Goal: Find specific page/section: Find specific page/section

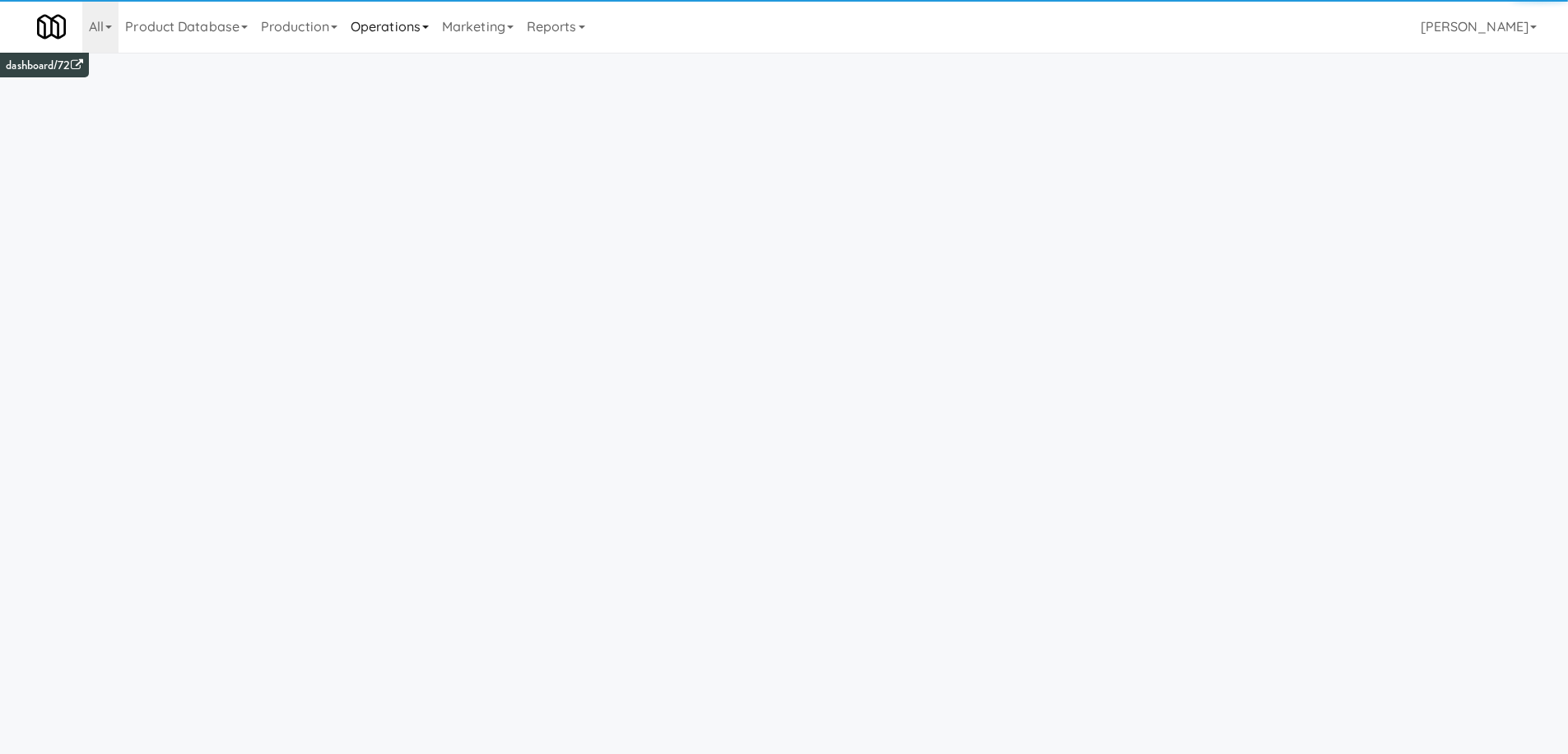
click at [419, 38] on link "Operations" at bounding box center [390, 26] width 92 height 53
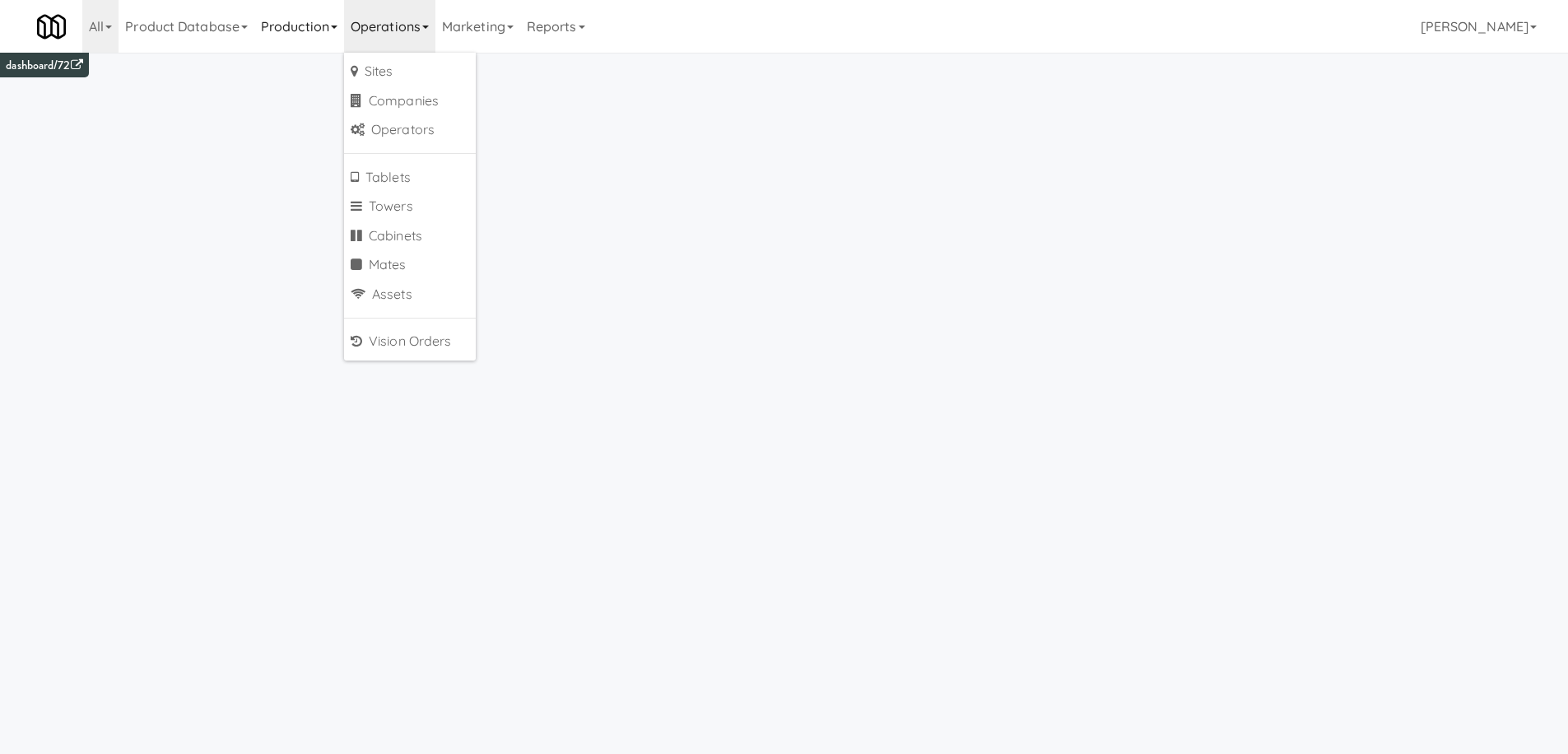
click at [299, 45] on link "Production" at bounding box center [299, 26] width 90 height 53
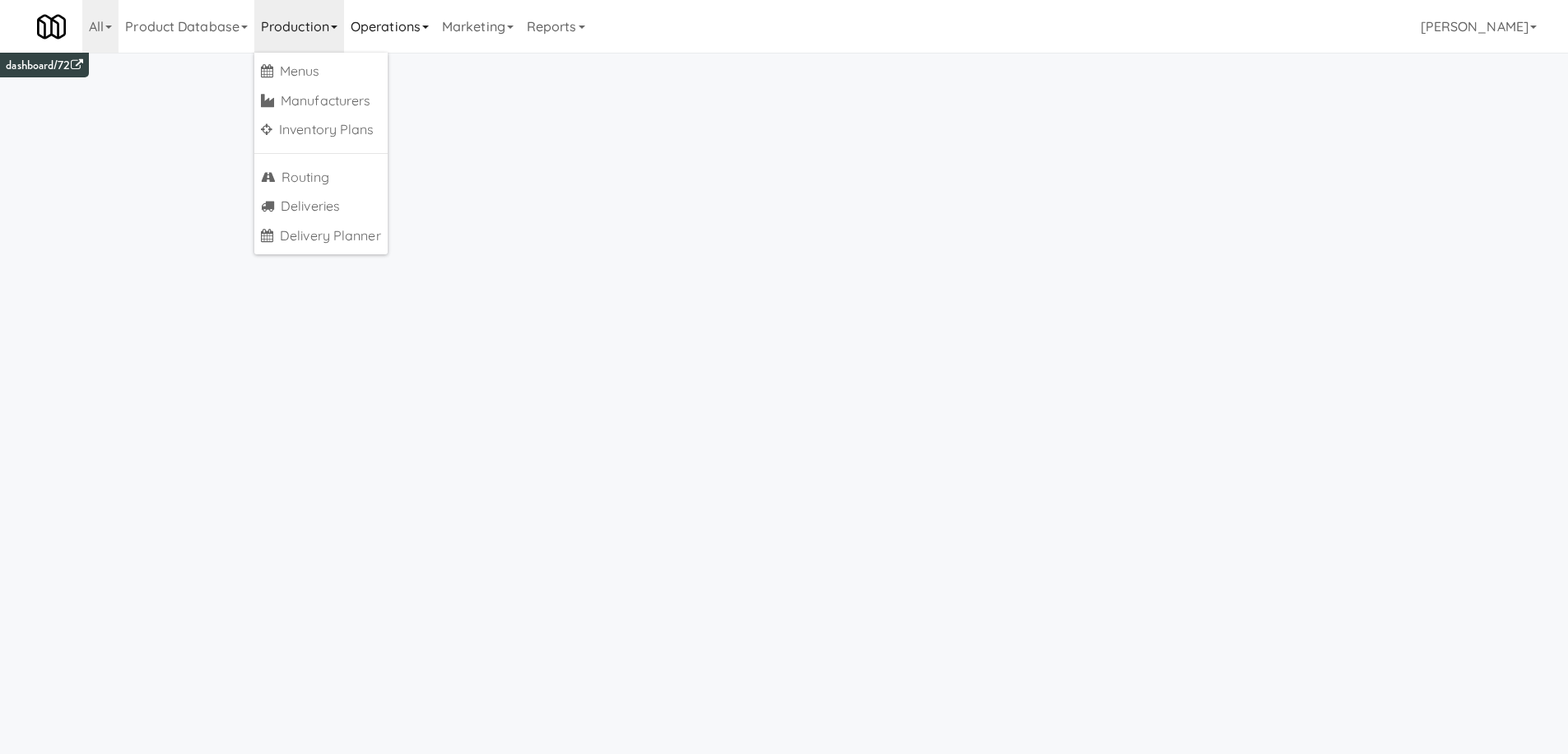
click at [390, 32] on link "Operations" at bounding box center [390, 26] width 92 height 53
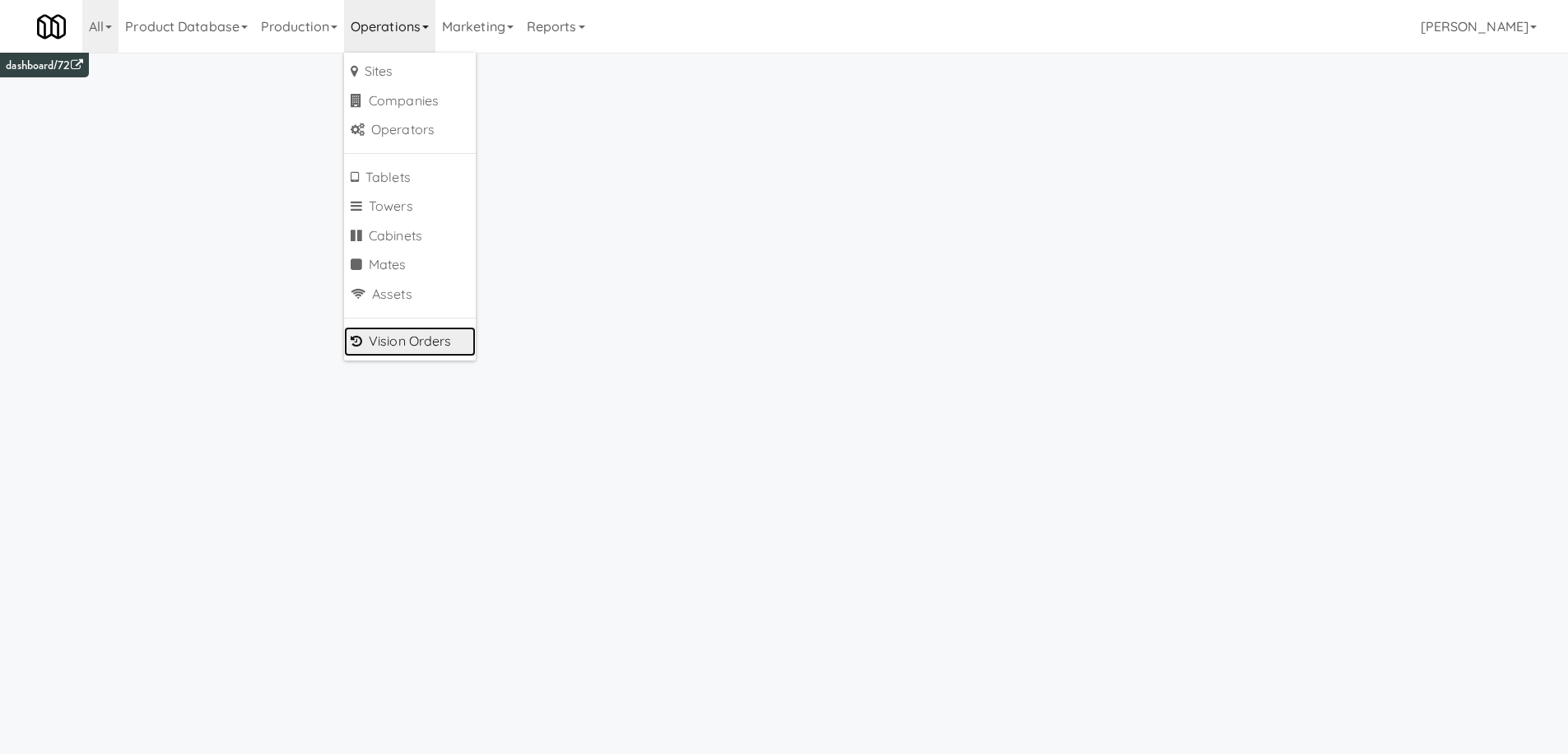
click at [400, 342] on link "Vision Orders" at bounding box center [410, 341] width 132 height 29
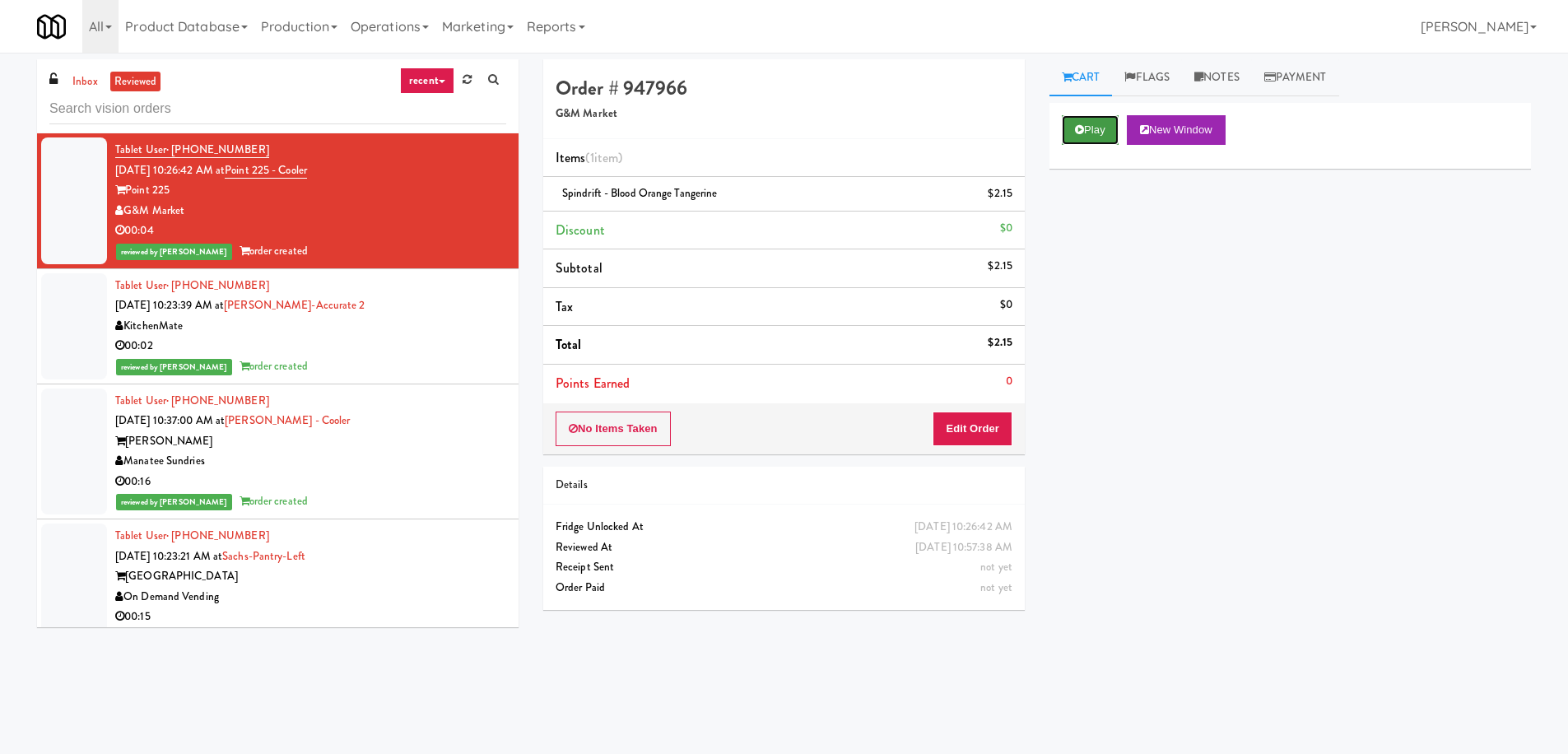
click at [1081, 141] on button "Play" at bounding box center [1090, 129] width 57 height 29
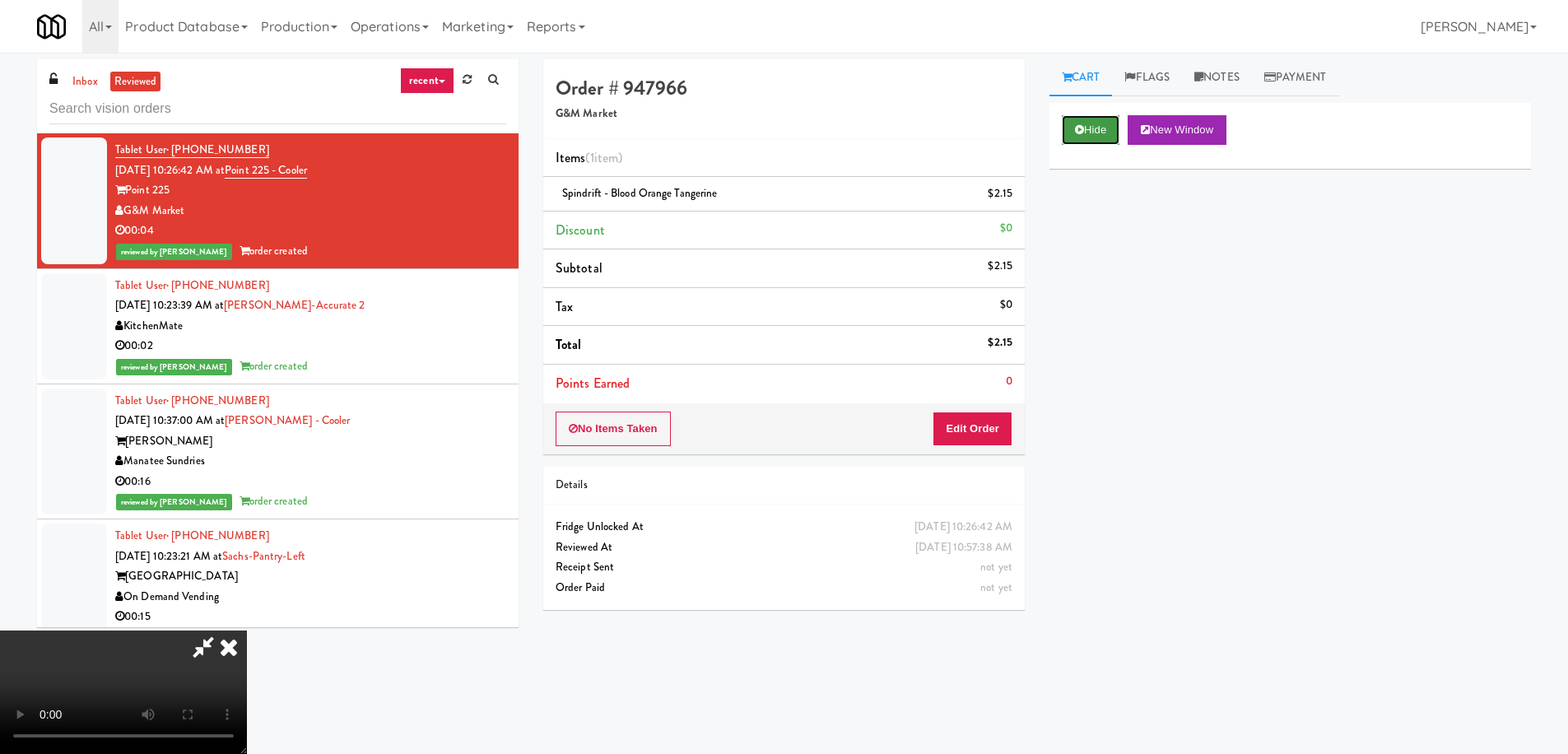
click at [1082, 139] on button "Hide" at bounding box center [1090, 129] width 58 height 29
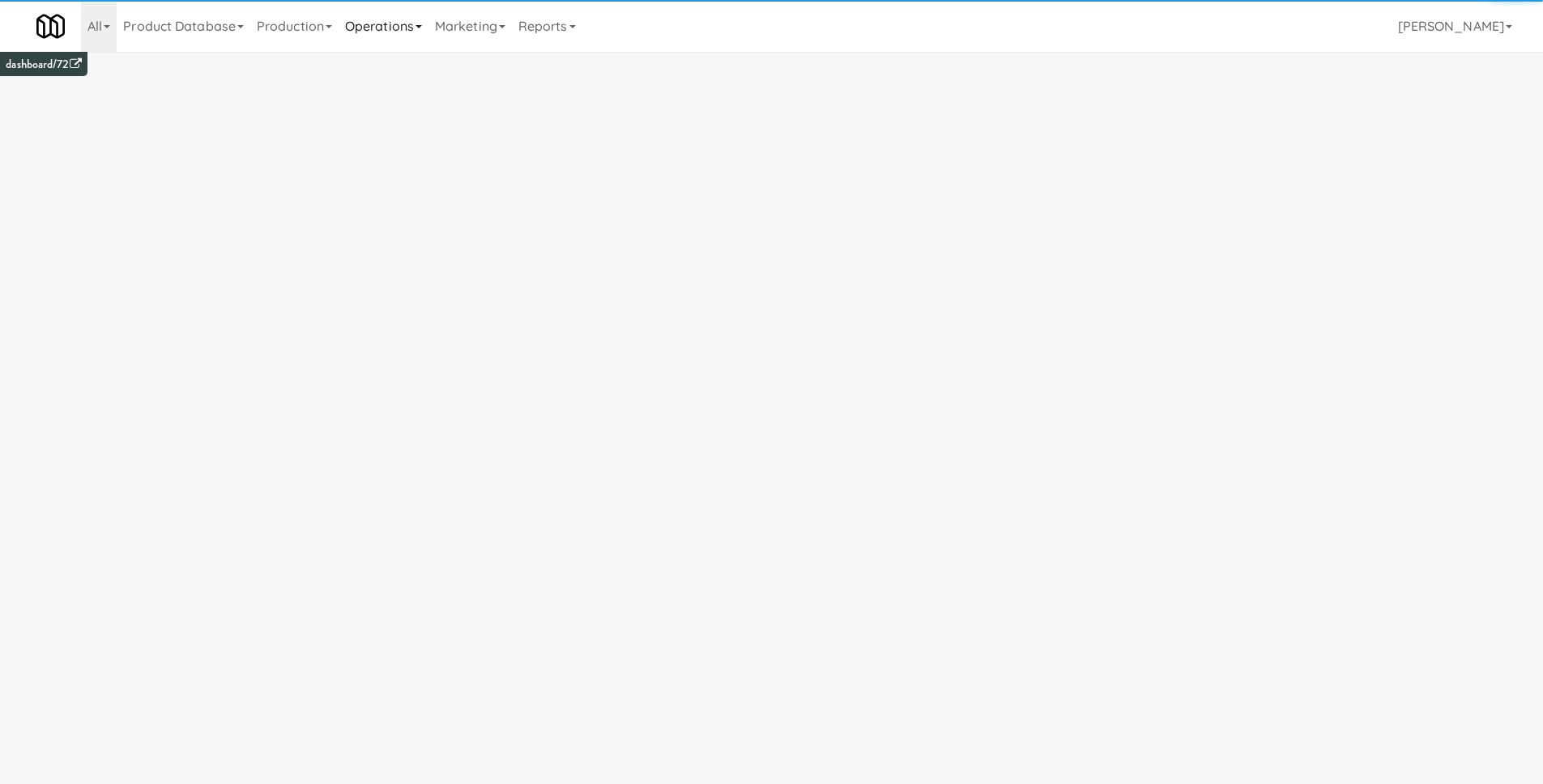
click at [390, 32] on link "Operations" at bounding box center [383, 25] width 90 height 52
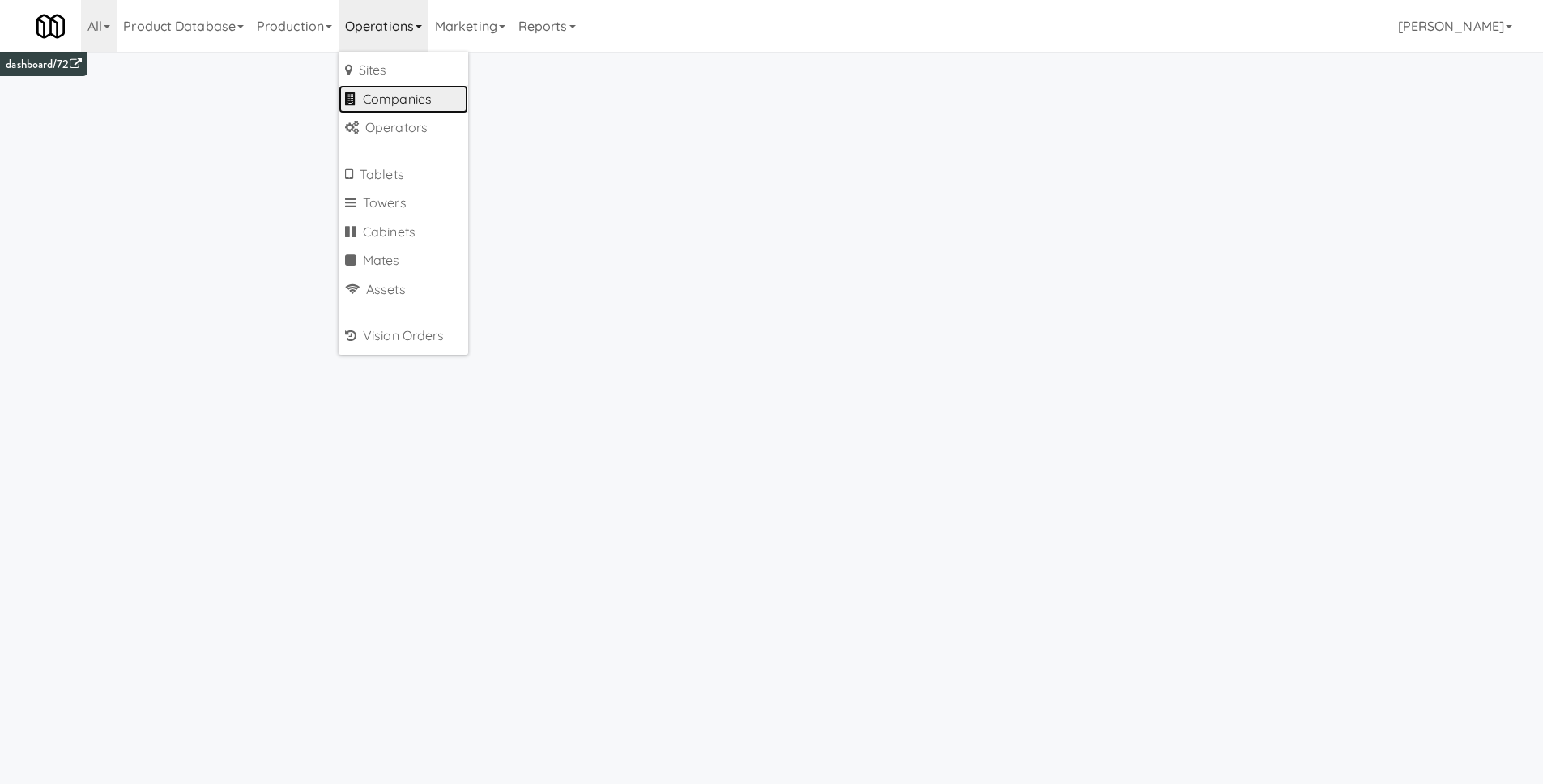
click at [408, 111] on link "Companies" at bounding box center [404, 99] width 130 height 29
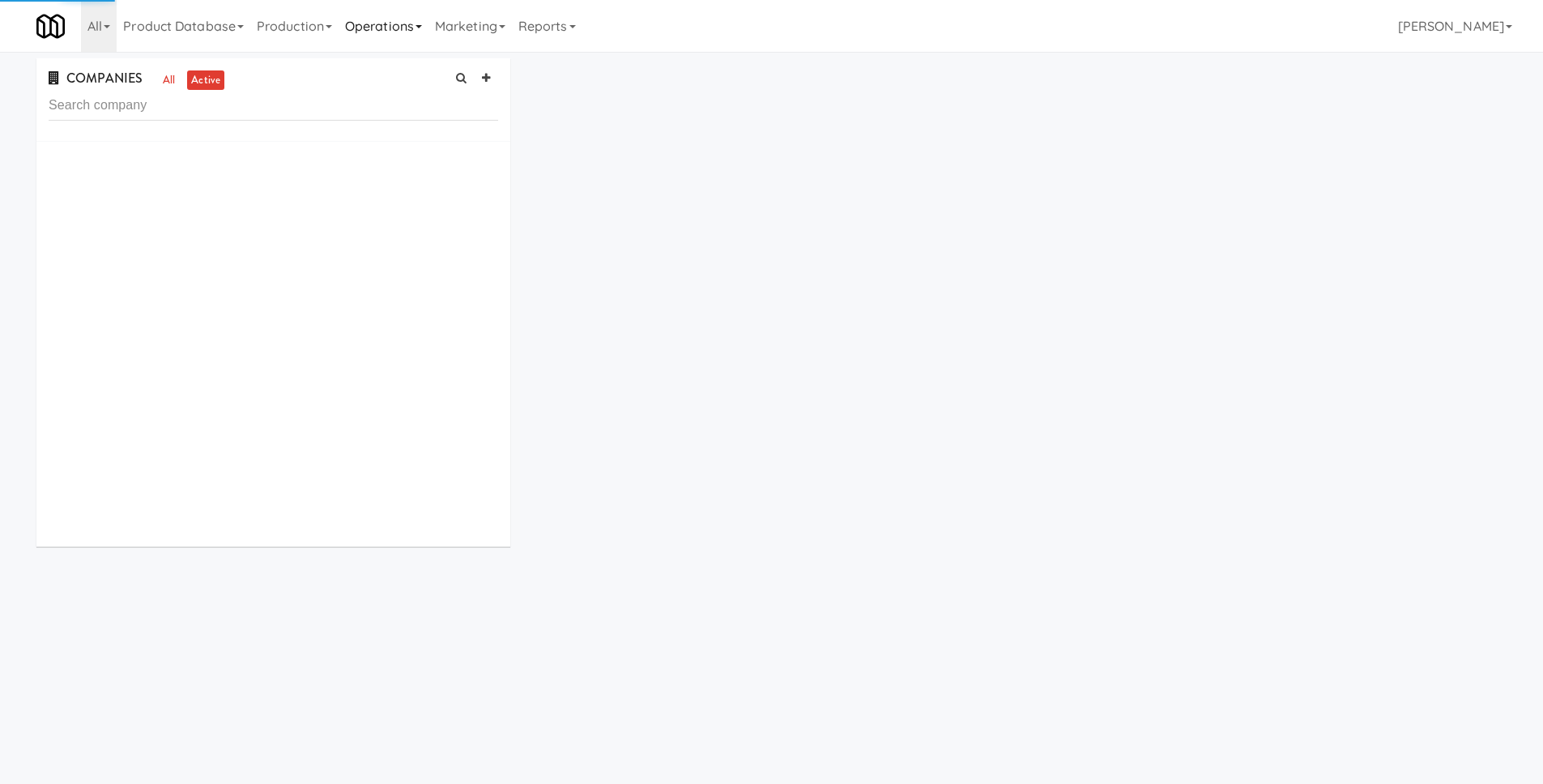
click at [395, 44] on link "Operations" at bounding box center [383, 25] width 90 height 52
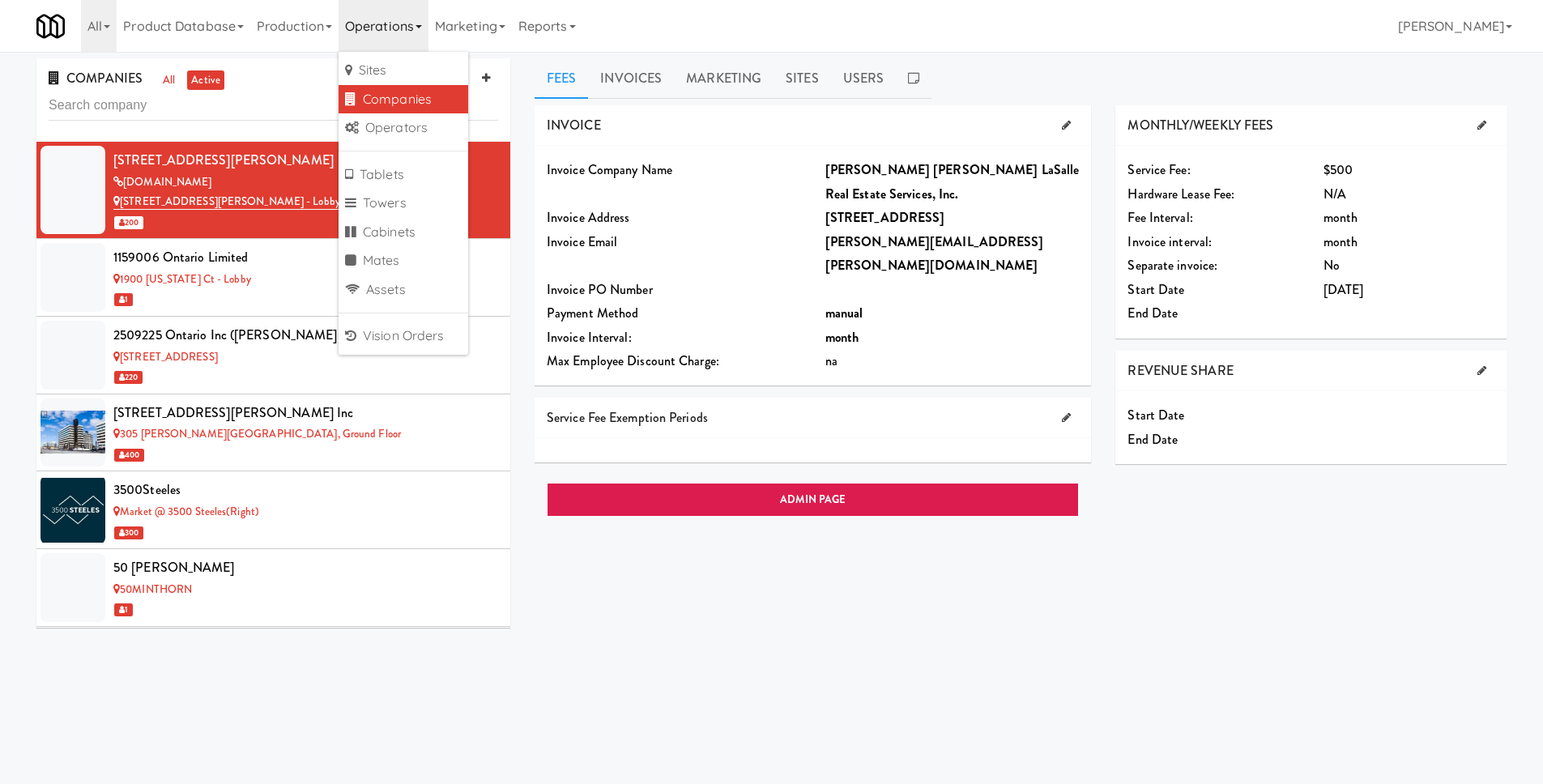
click at [407, 31] on link "Operations" at bounding box center [383, 25] width 90 height 52
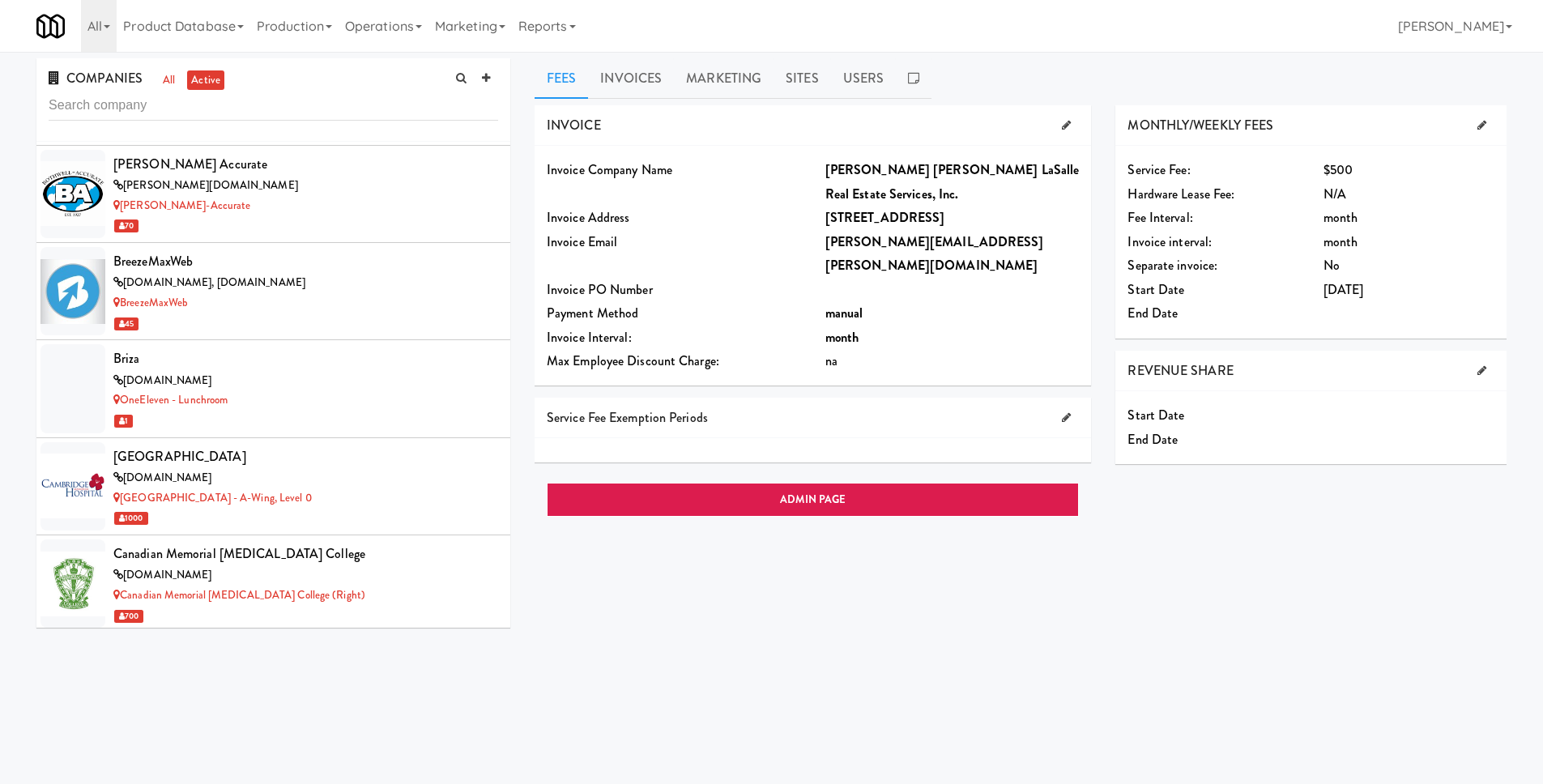
scroll to position [2224, 0]
